Goal: Information Seeking & Learning: Learn about a topic

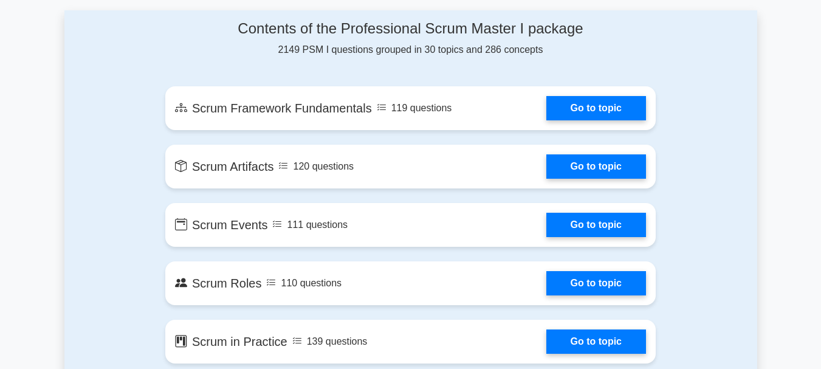
scroll to position [663, 0]
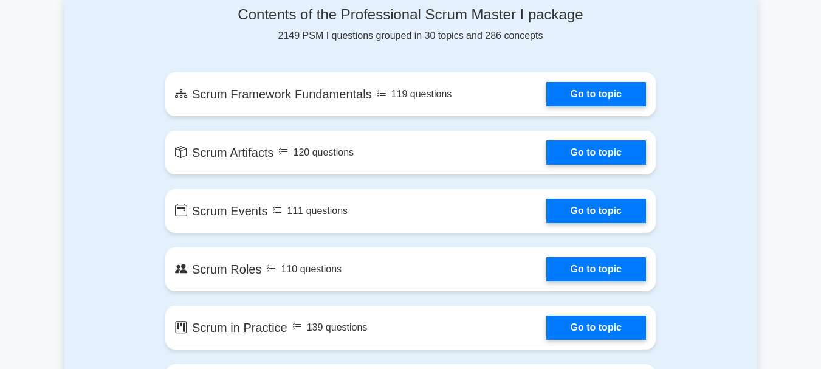
drag, startPoint x: 823, startPoint y: 23, endPoint x: 829, endPoint y: 80, distance: 56.8
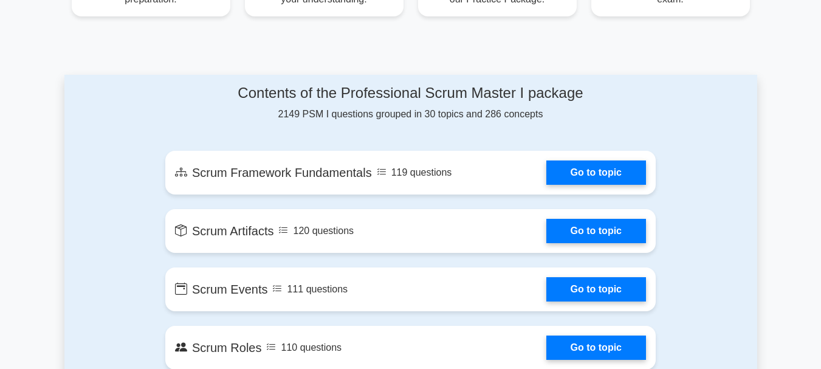
scroll to position [578, 0]
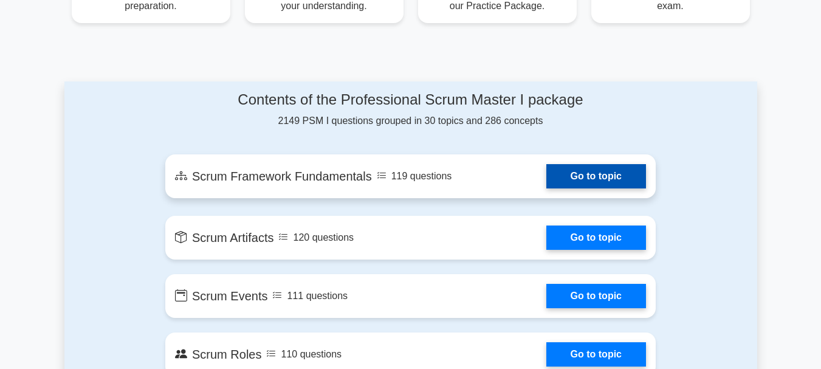
click at [601, 177] on link "Go to topic" at bounding box center [597, 176] width 100 height 24
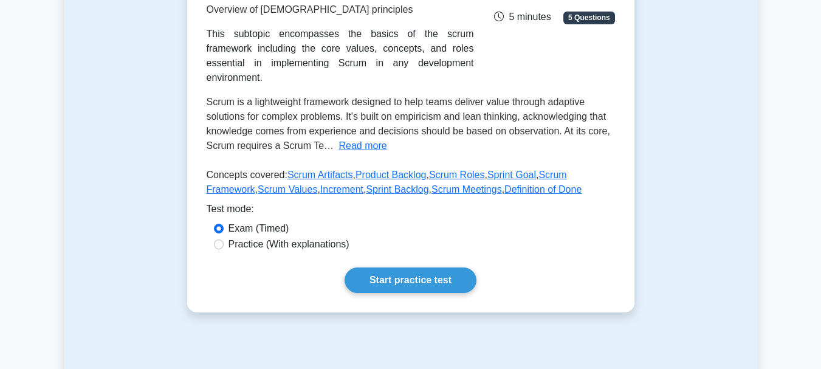
scroll to position [271, 0]
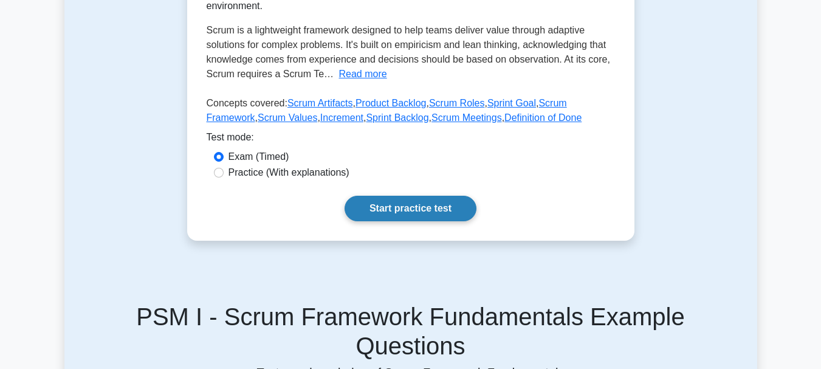
click at [416, 196] on link "Start practice test" at bounding box center [411, 209] width 132 height 26
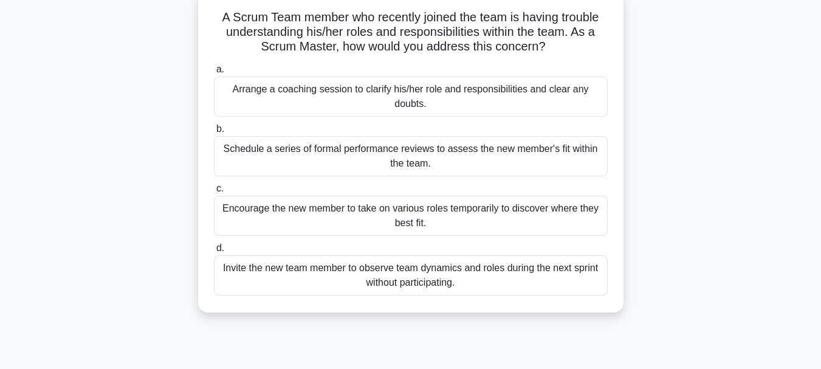
scroll to position [97, 0]
